Goal: Task Accomplishment & Management: Use online tool/utility

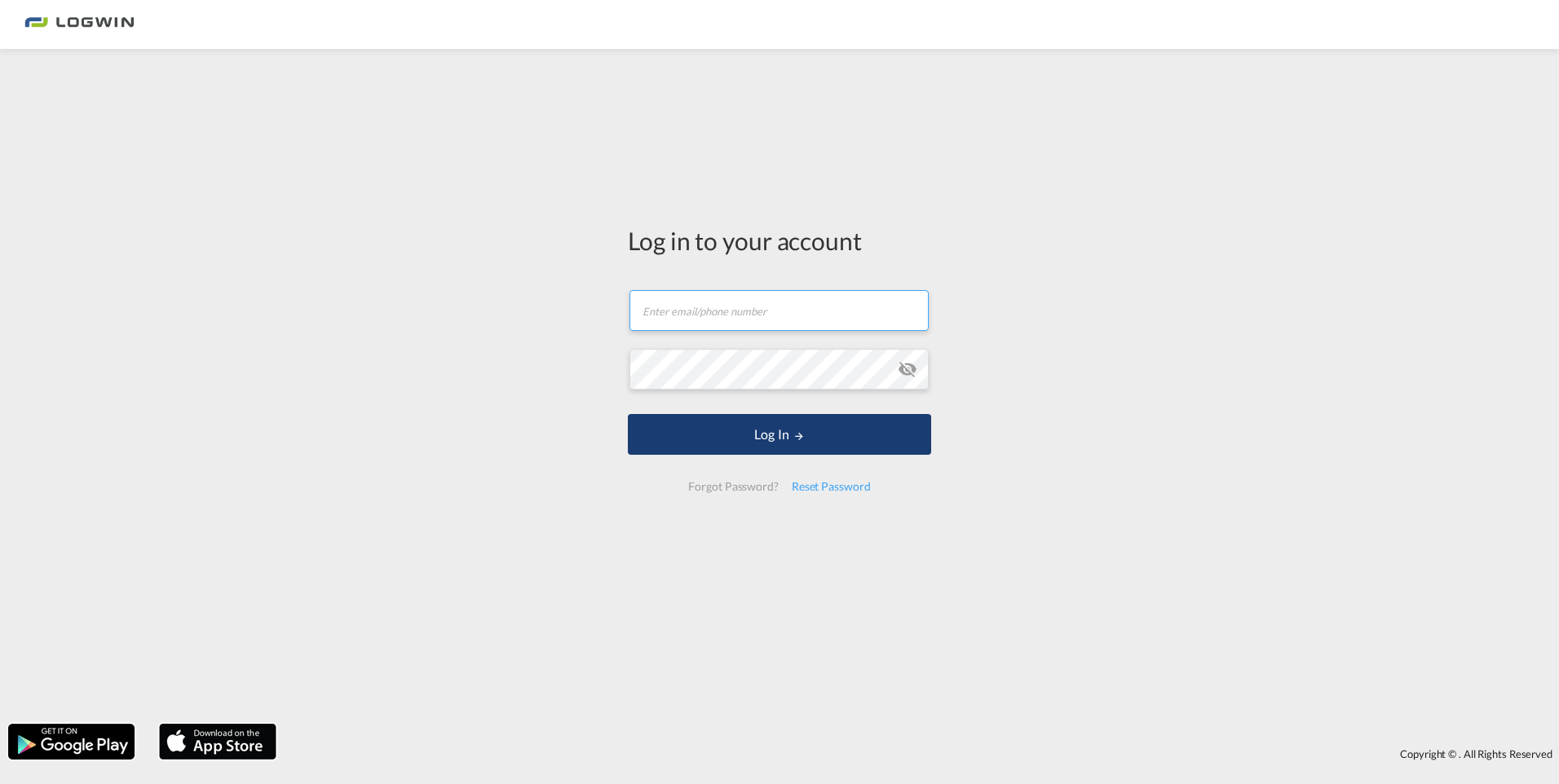
type input "[PERSON_NAME][EMAIL_ADDRESS][DOMAIN_NAME]"
click at [775, 435] on button "Log In" at bounding box center [780, 433] width 303 height 41
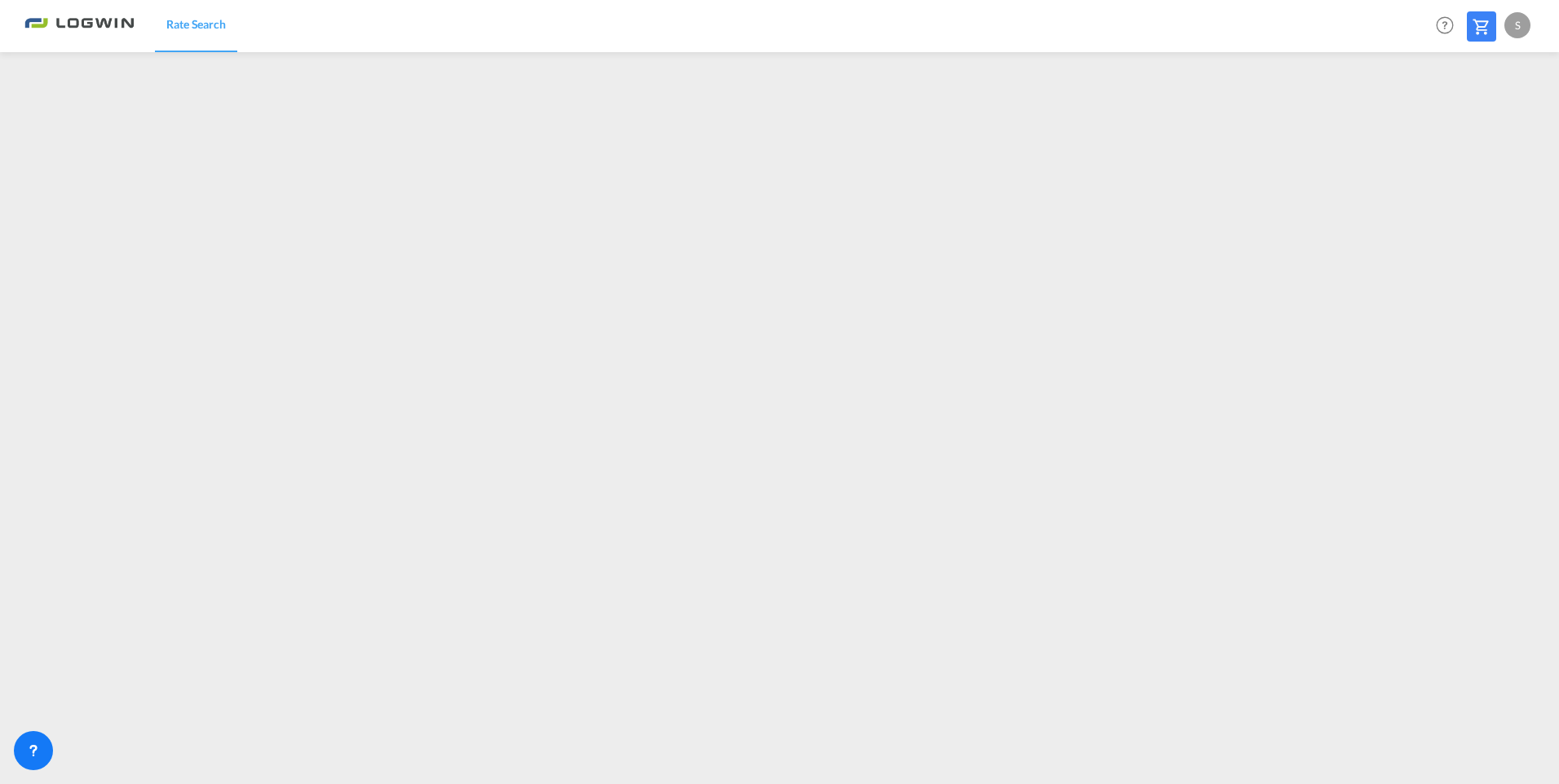
click at [1519, 16] on div "S" at bounding box center [1517, 25] width 26 height 26
click at [1474, 125] on button "Logout" at bounding box center [1498, 125] width 106 height 33
